Goal: Find contact information: Find contact information

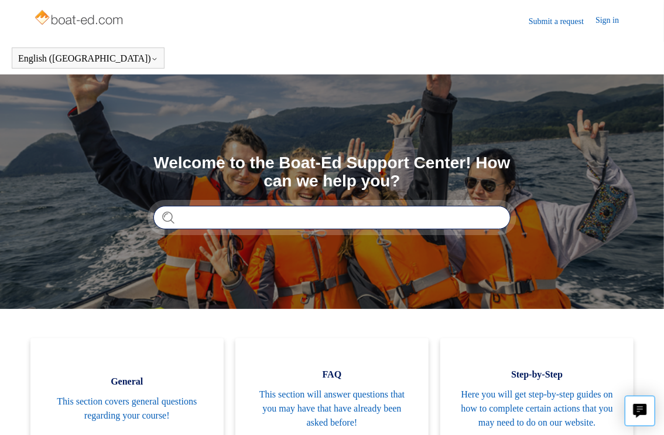
click at [259, 221] on input "Search" at bounding box center [331, 217] width 357 height 23
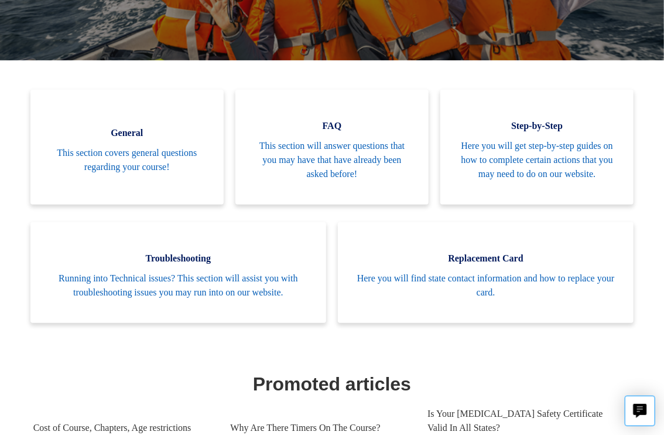
scroll to position [248, 0]
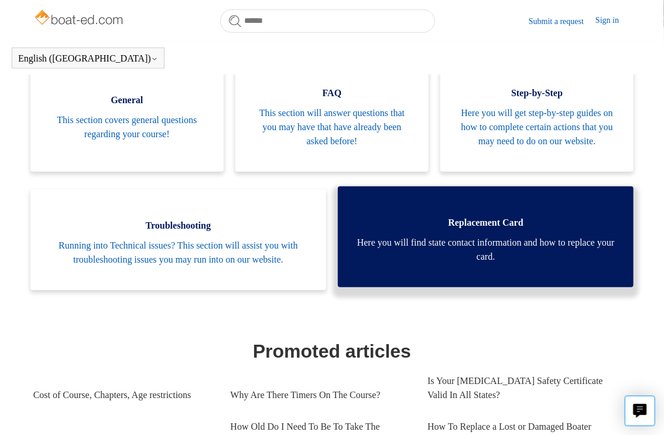
click at [490, 264] on span "Here you will find state contact information and how to replace your card." at bounding box center [486, 249] width 261 height 28
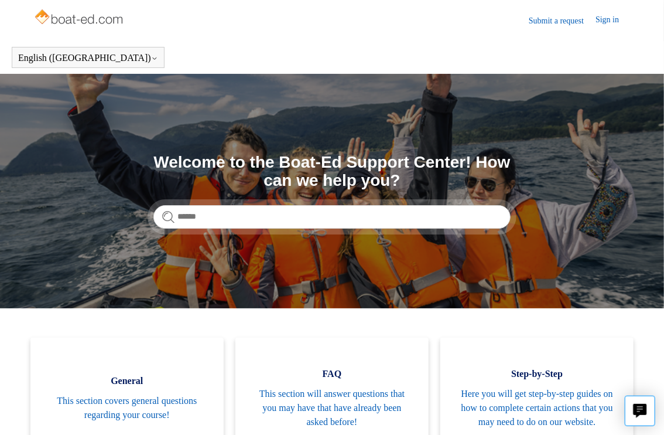
scroll to position [0, 0]
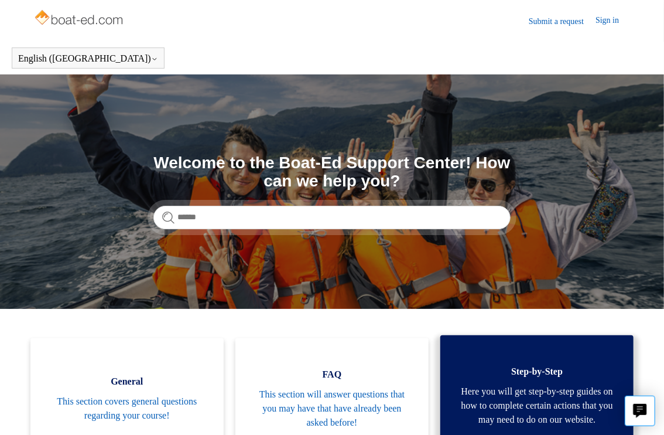
click at [519, 387] on span "Here you will get step-by-step guides on how to complete certain actions that y…" at bounding box center [537, 405] width 158 height 42
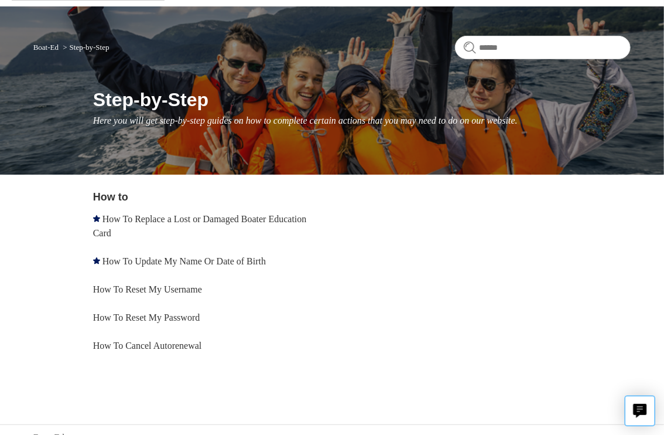
scroll to position [60, 0]
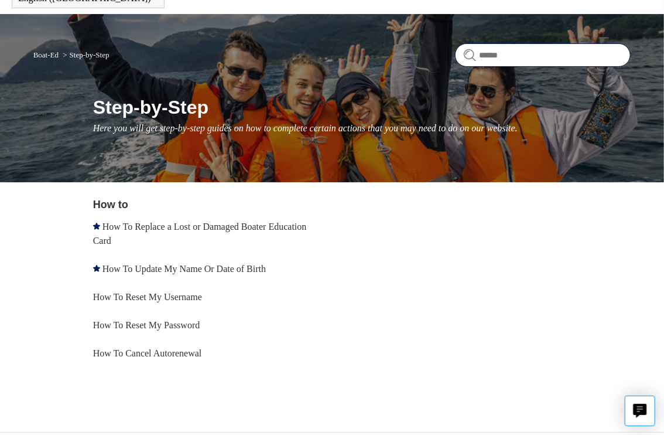
click at [574, 54] on input "Search" at bounding box center [543, 54] width 176 height 23
type input "**********"
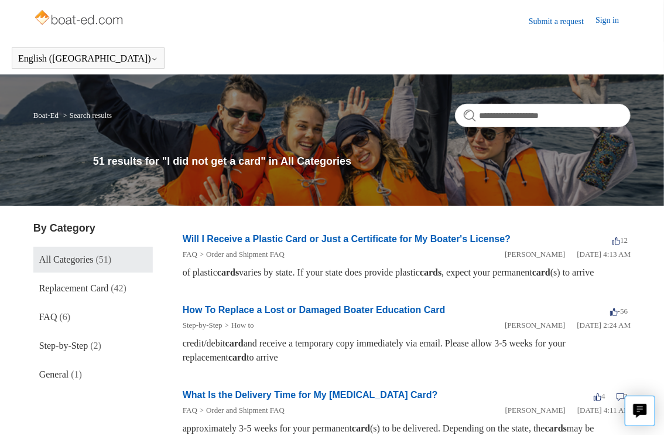
click at [286, 399] on link "What Is the Delivery Time for My [MEDICAL_DATA] Card?" at bounding box center [310, 394] width 255 height 10
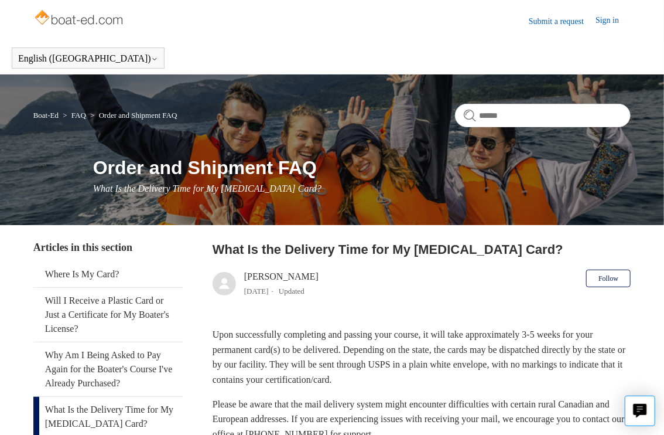
click at [529, 22] on link "Submit a request" at bounding box center [562, 21] width 67 height 12
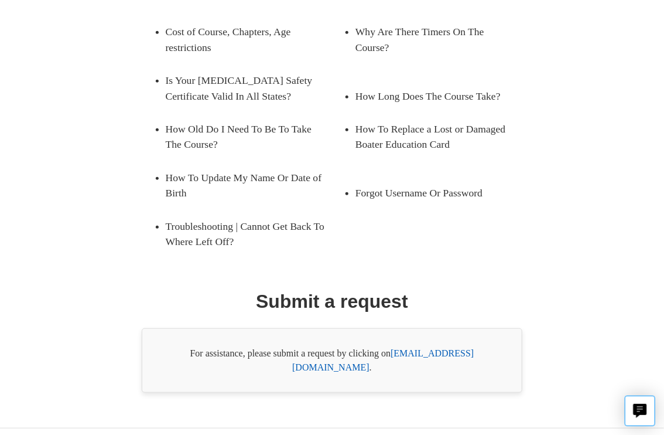
scroll to position [227, 0]
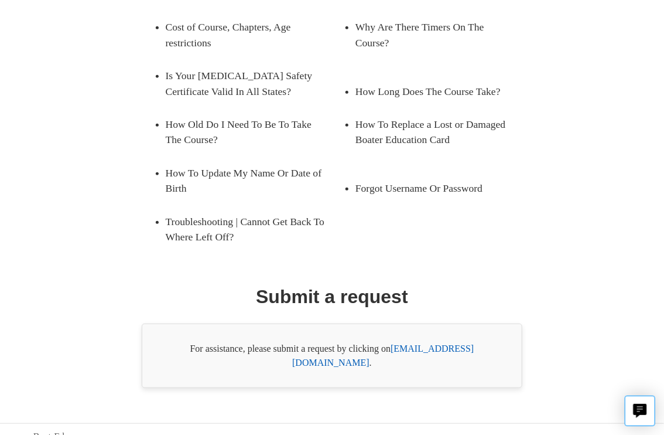
click at [432, 347] on link "support@boat-ed.com" at bounding box center [383, 355] width 182 height 24
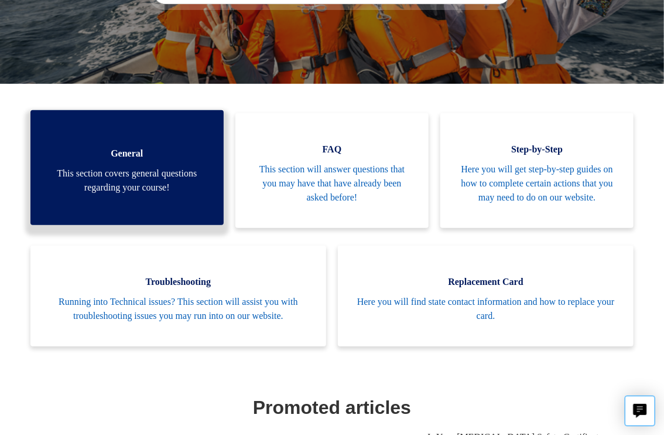
click at [114, 146] on span "General" at bounding box center [127, 153] width 158 height 14
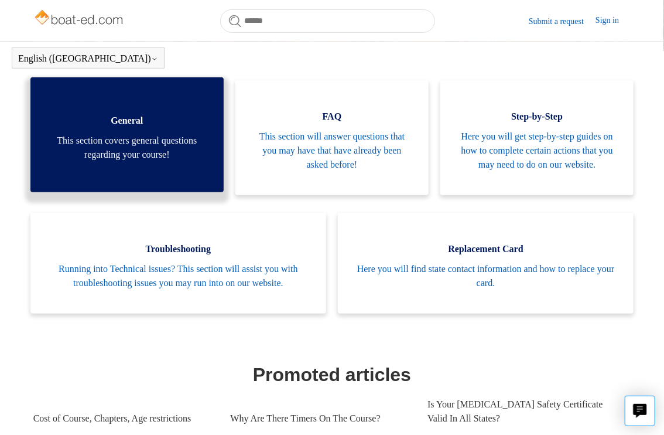
scroll to position [225, 0]
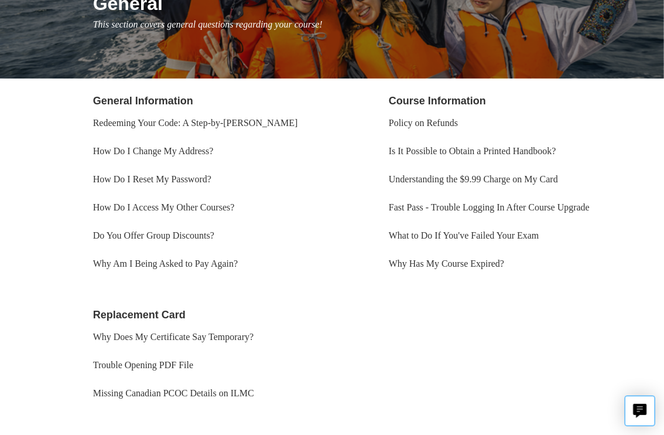
scroll to position [187, 0]
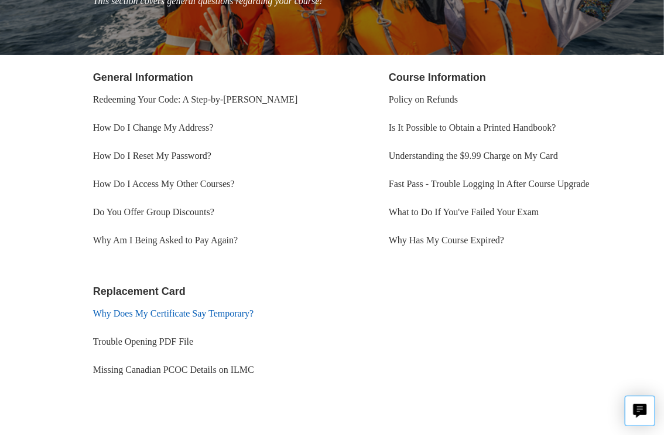
click at [246, 316] on link "Why Does My Certificate Say Temporary?" at bounding box center [173, 313] width 161 height 10
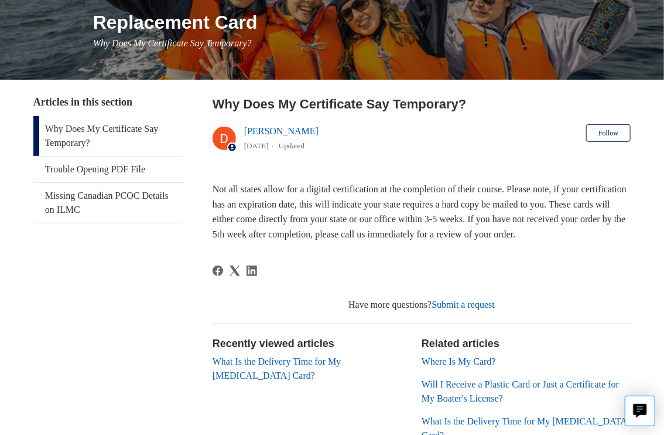
scroll to position [139, 0]
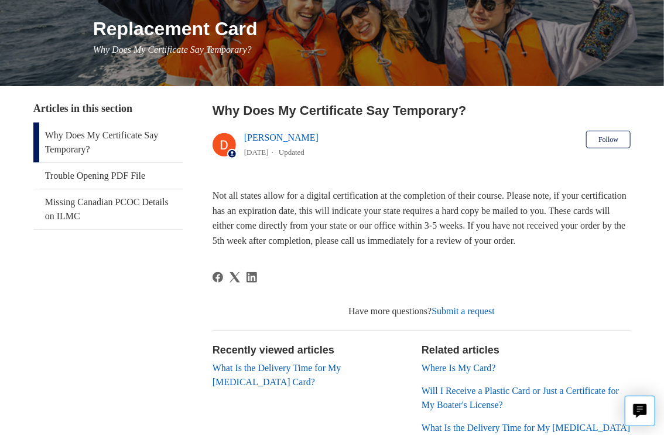
click at [477, 316] on link "Submit a request" at bounding box center [463, 311] width 63 height 10
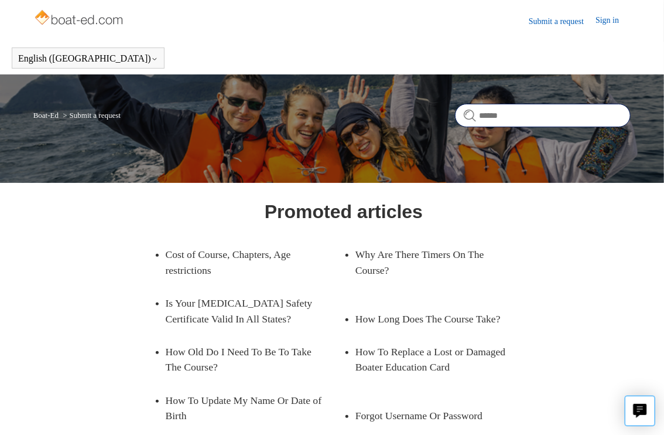
click at [485, 112] on input "Search" at bounding box center [543, 115] width 176 height 23
type input "**********"
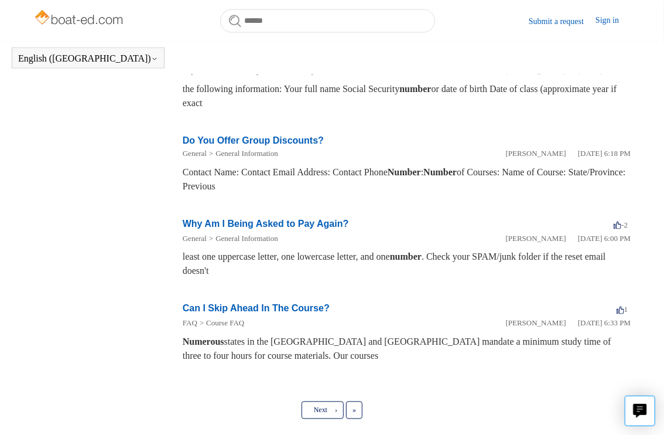
scroll to position [600, 0]
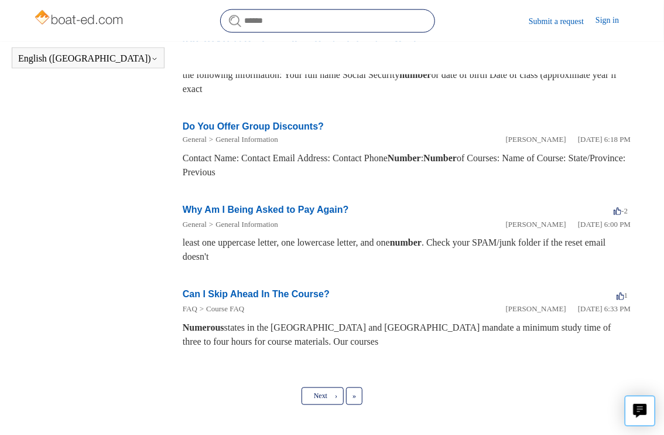
click at [349, 15] on input "Search" at bounding box center [327, 20] width 215 height 23
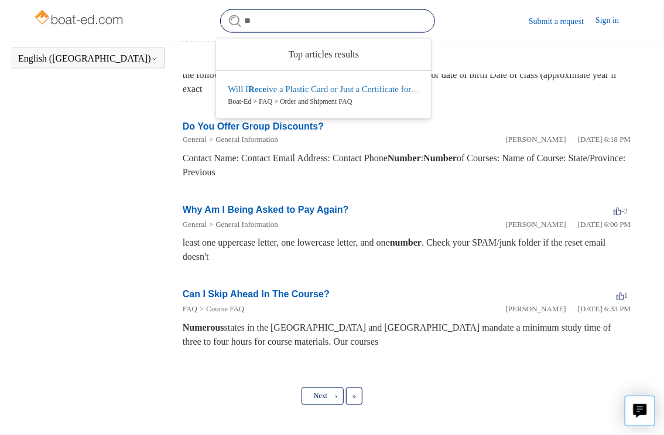
type input "*"
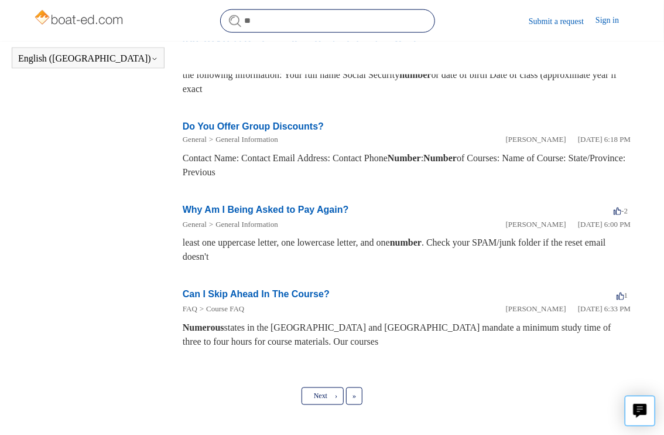
type input "*"
click at [89, 21] on img at bounding box center [79, 18] width 93 height 23
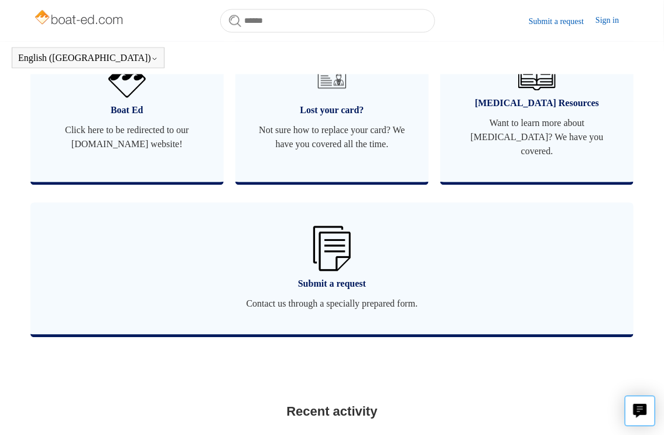
scroll to position [804, 0]
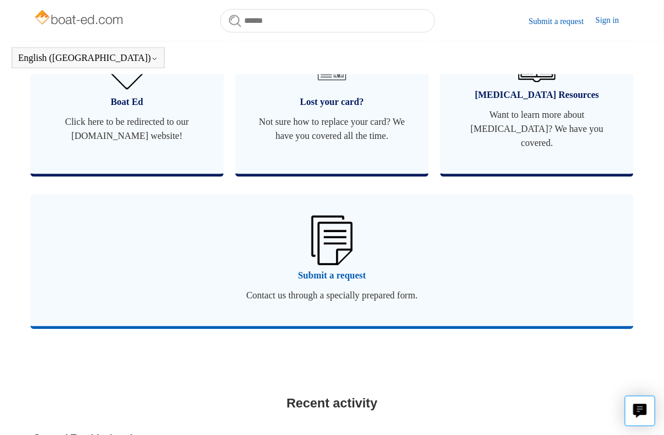
click at [349, 270] on span "Submit a request" at bounding box center [332, 276] width 569 height 14
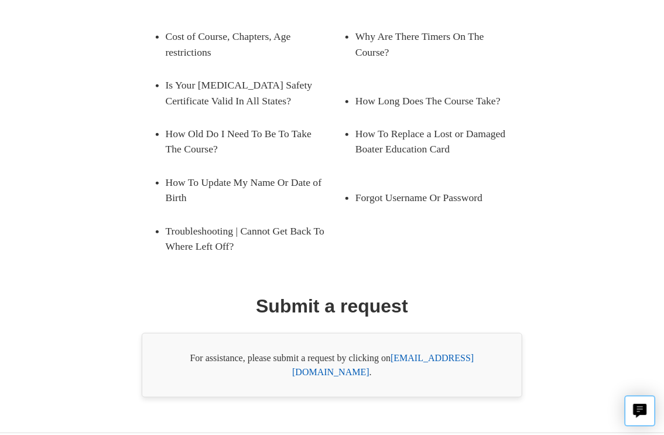
scroll to position [227, 0]
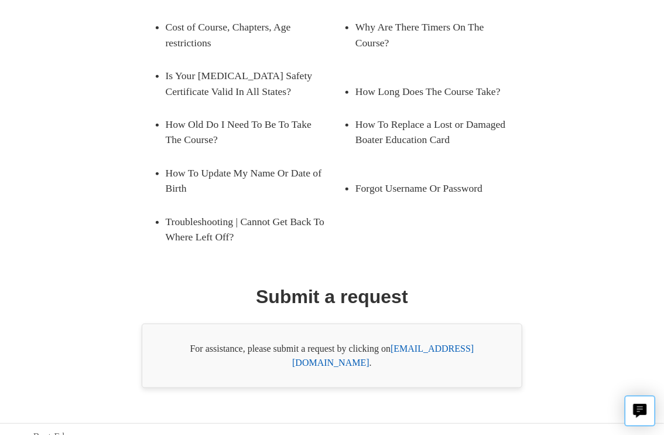
click at [474, 346] on link "support@boat-ed.com" at bounding box center [383, 355] width 182 height 24
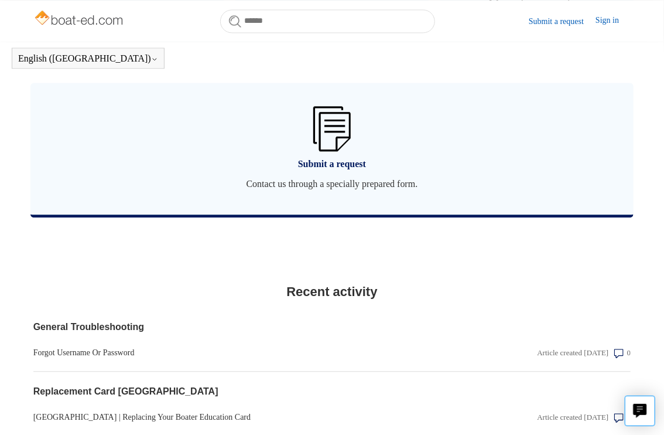
scroll to position [920, 0]
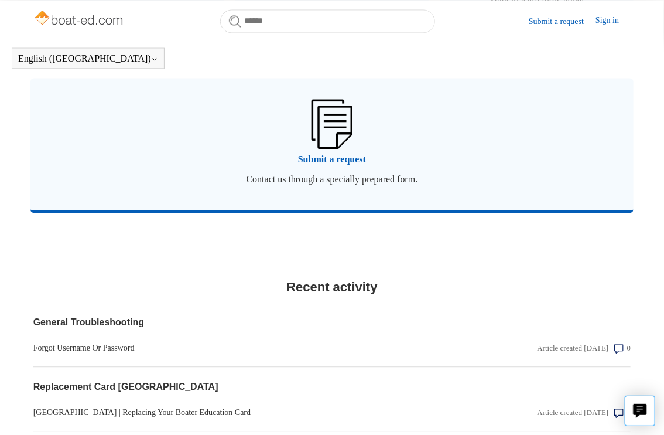
click at [361, 150] on link "Submit a request Contact us through a specially prepared form." at bounding box center [332, 144] width 604 height 132
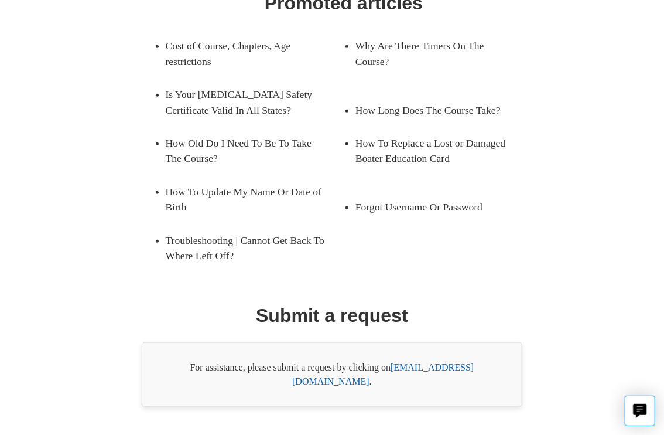
scroll to position [211, 0]
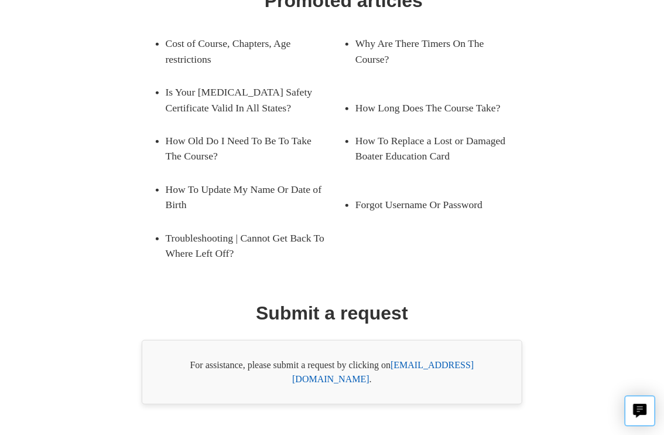
click at [512, 382] on div "Promoted articles Cost of Course, Chapters, Age restrictions Why Are There Time…" at bounding box center [332, 196] width 598 height 418
drag, startPoint x: 481, startPoint y: 356, endPoint x: 515, endPoint y: 363, distance: 34.7
click at [515, 363] on div "Promoted articles Cost of Course, Chapters, Age restrictions Why Are There Time…" at bounding box center [332, 196] width 598 height 418
click at [473, 358] on div "For assistance, please submit a request by clicking on support@boat-ed.com ." at bounding box center [332, 372] width 381 height 64
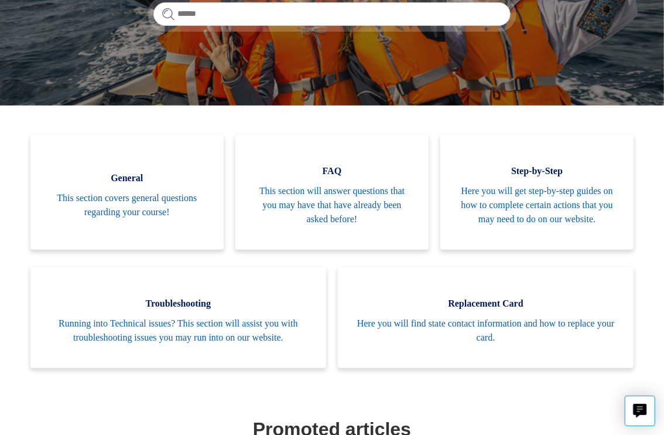
scroll to position [195, 0]
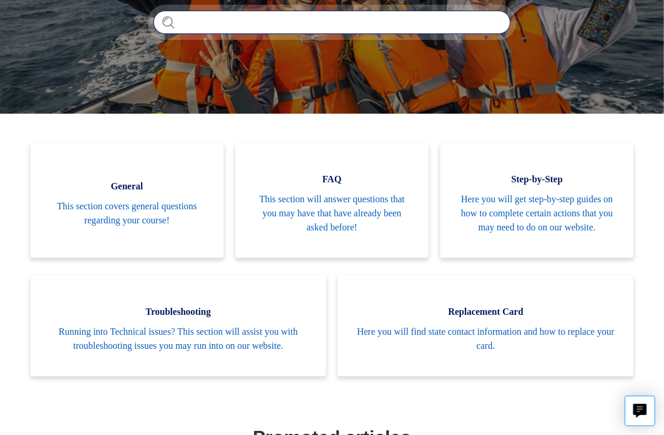
click at [332, 24] on input "Search" at bounding box center [331, 22] width 357 height 23
click at [332, 23] on input "Search" at bounding box center [331, 22] width 357 height 23
type input "**********"
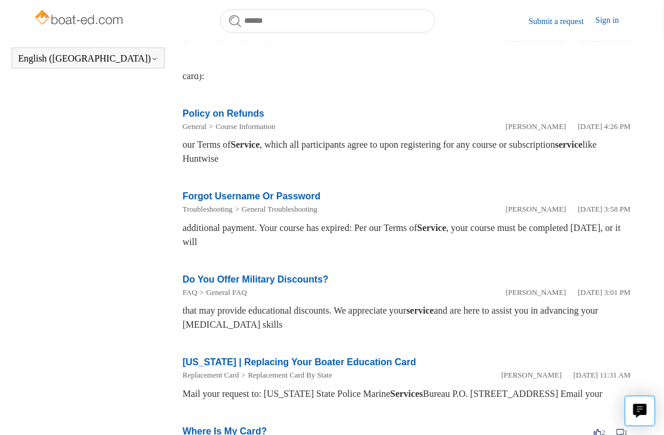
scroll to position [347, 0]
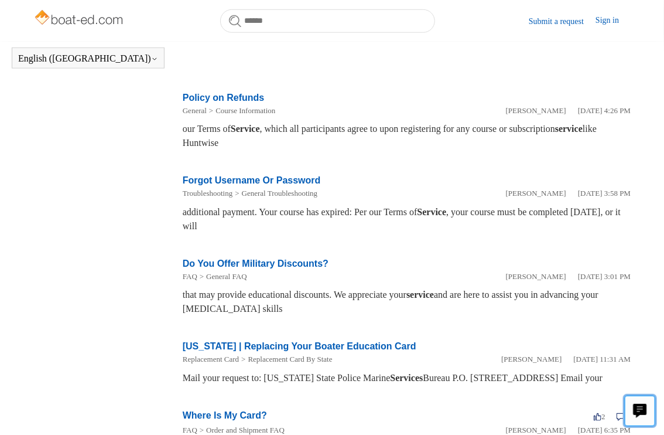
click at [640, 411] on icon "Live chat" at bounding box center [640, 409] width 13 height 11
click at [600, 19] on link "Sign in" at bounding box center [613, 21] width 35 height 14
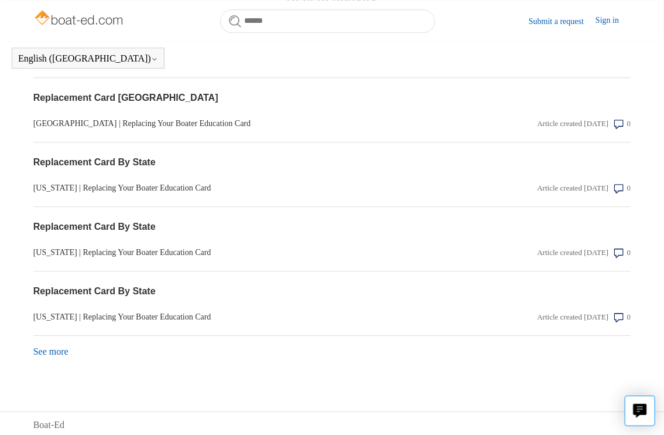
scroll to position [1211, 0]
